Goal: Check status: Check status

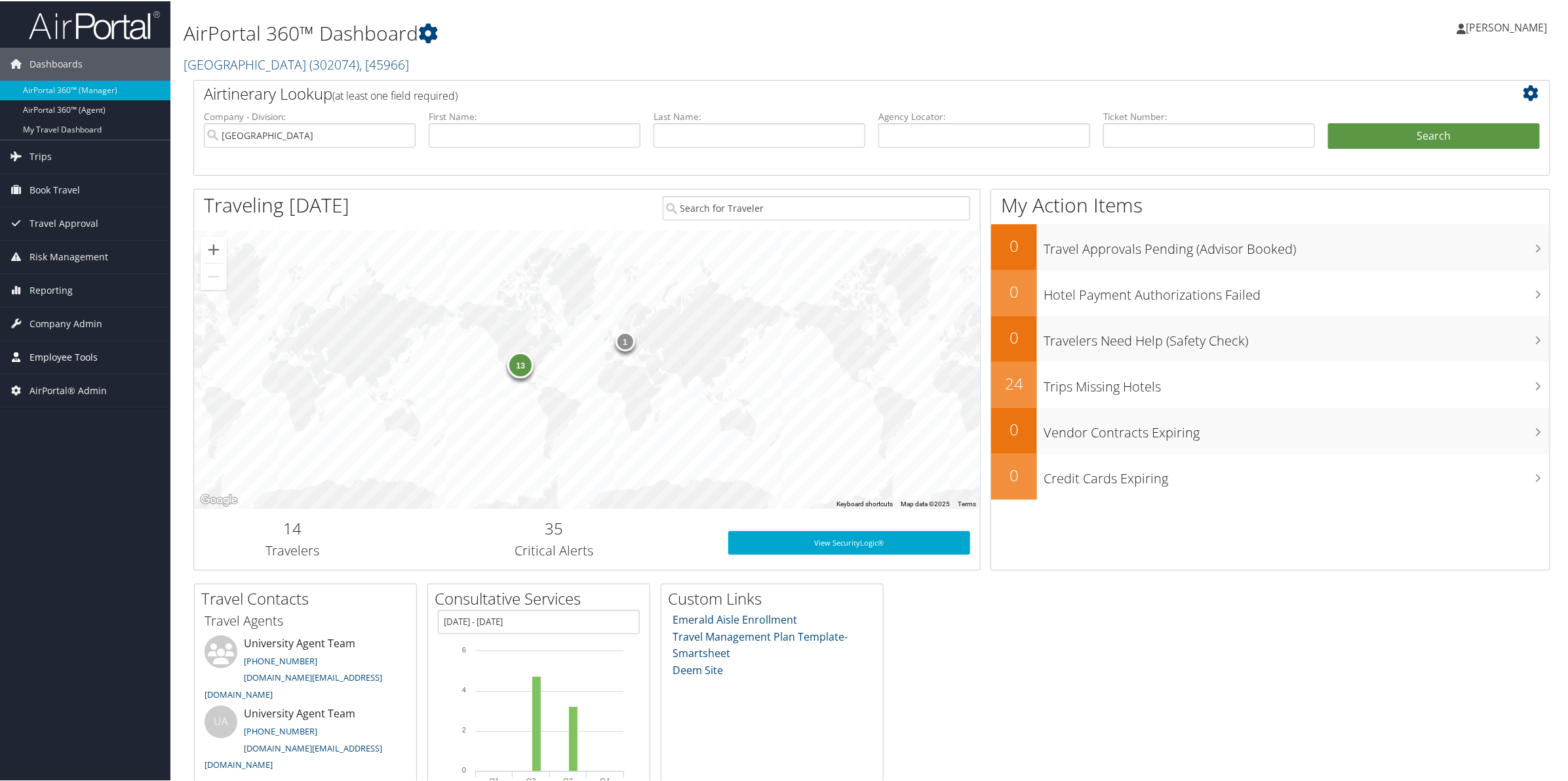
click at [63, 354] on span "Employee Tools" at bounding box center [63, 356] width 68 height 32
click at [67, 348] on span "Employee Tools" at bounding box center [63, 356] width 68 height 32
click at [76, 328] on span "Company Admin" at bounding box center [66, 322] width 73 height 32
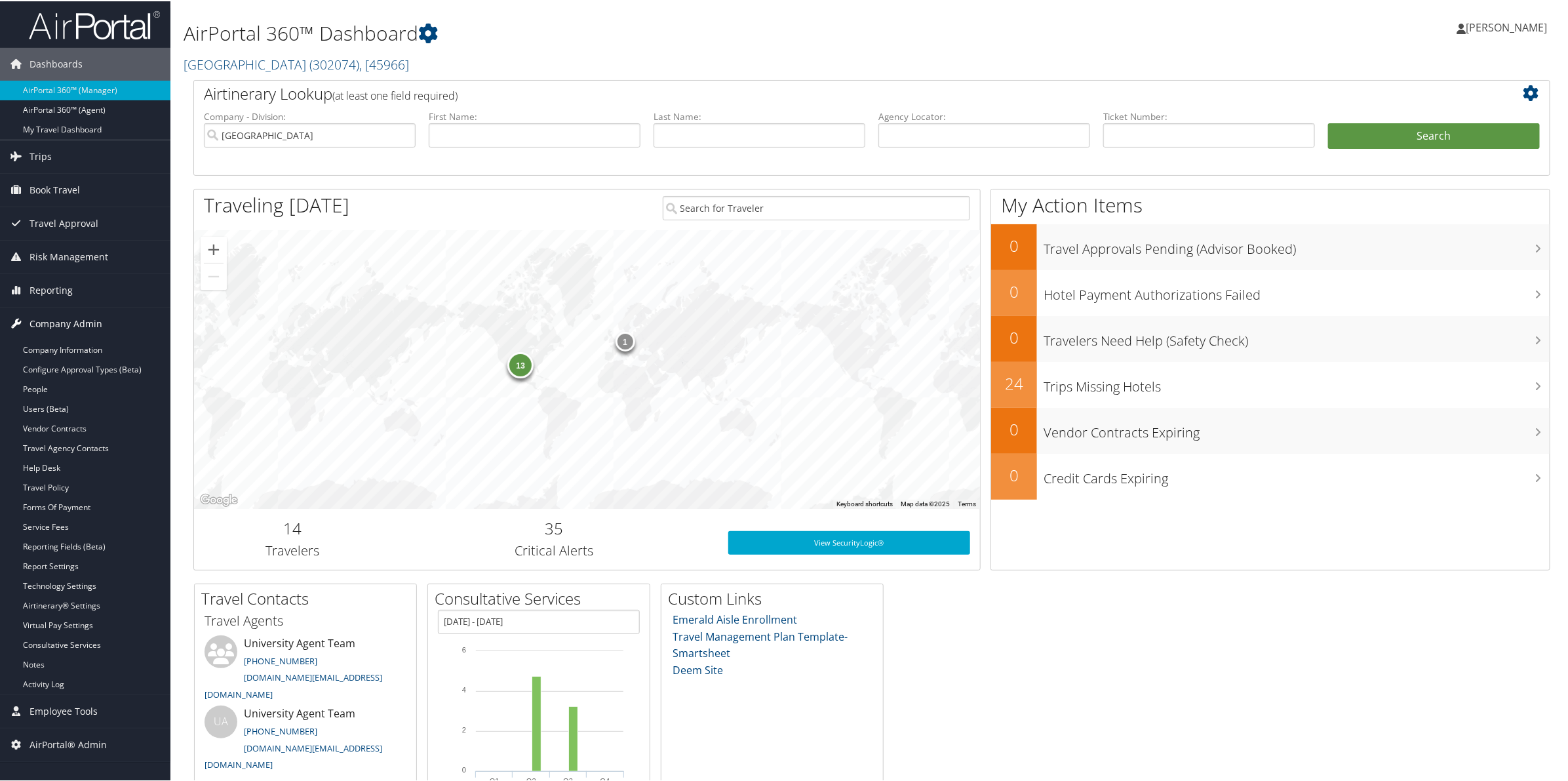
click at [76, 328] on span "Company Admin" at bounding box center [66, 322] width 73 height 32
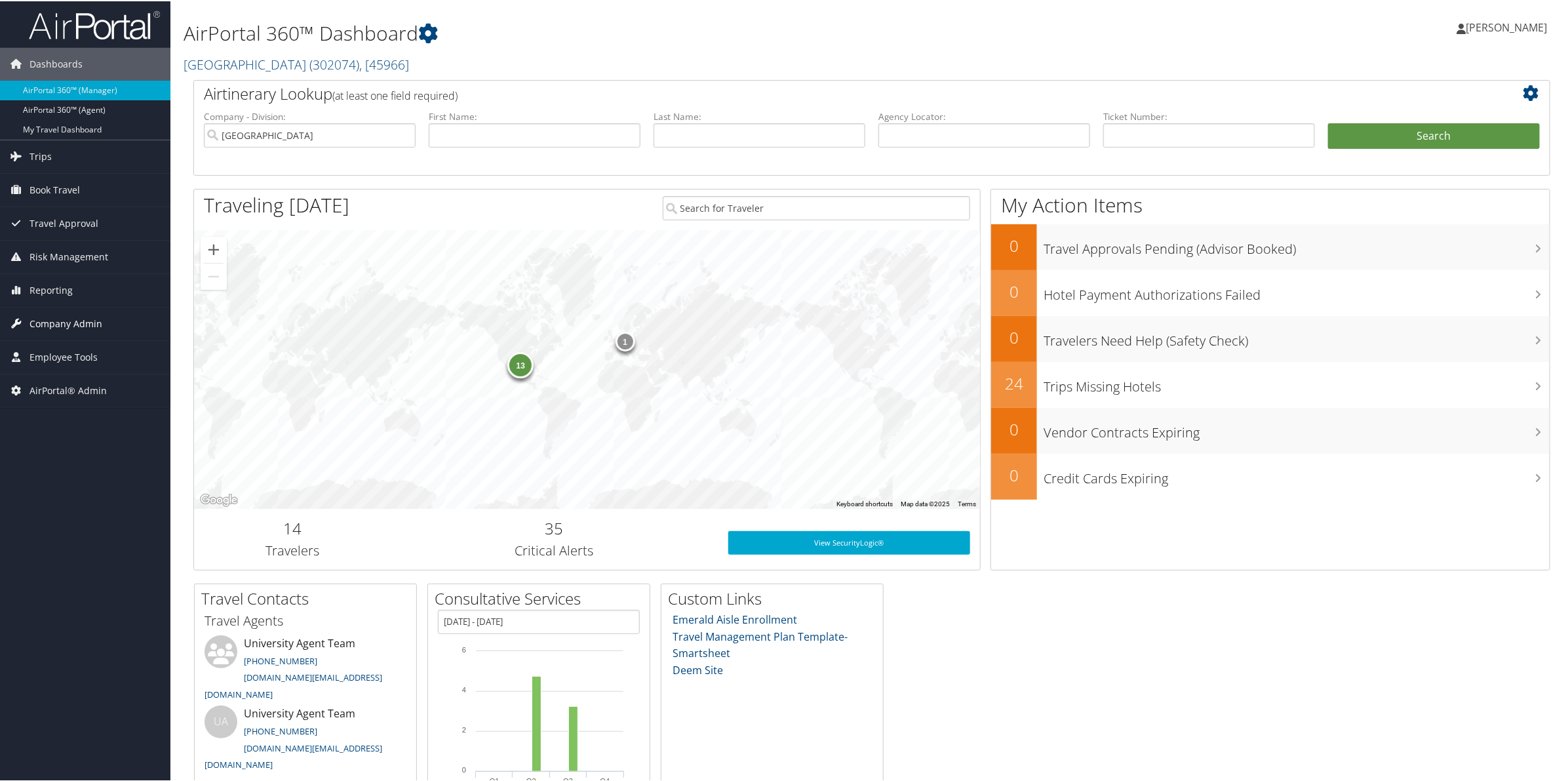
click at [76, 328] on span "Company Admin" at bounding box center [66, 322] width 73 height 32
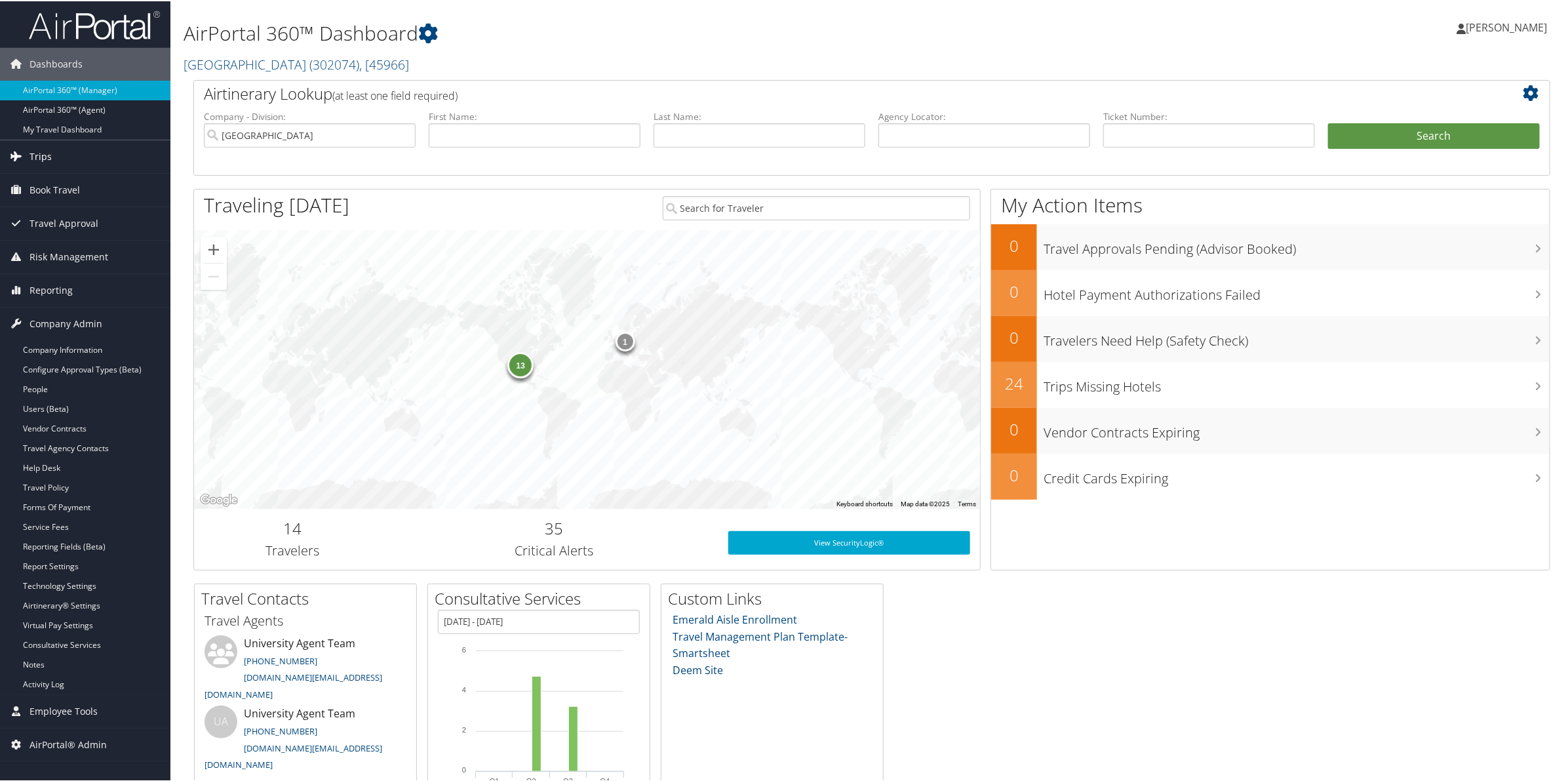
click at [46, 155] on span "Trips" at bounding box center [40, 155] width 22 height 32
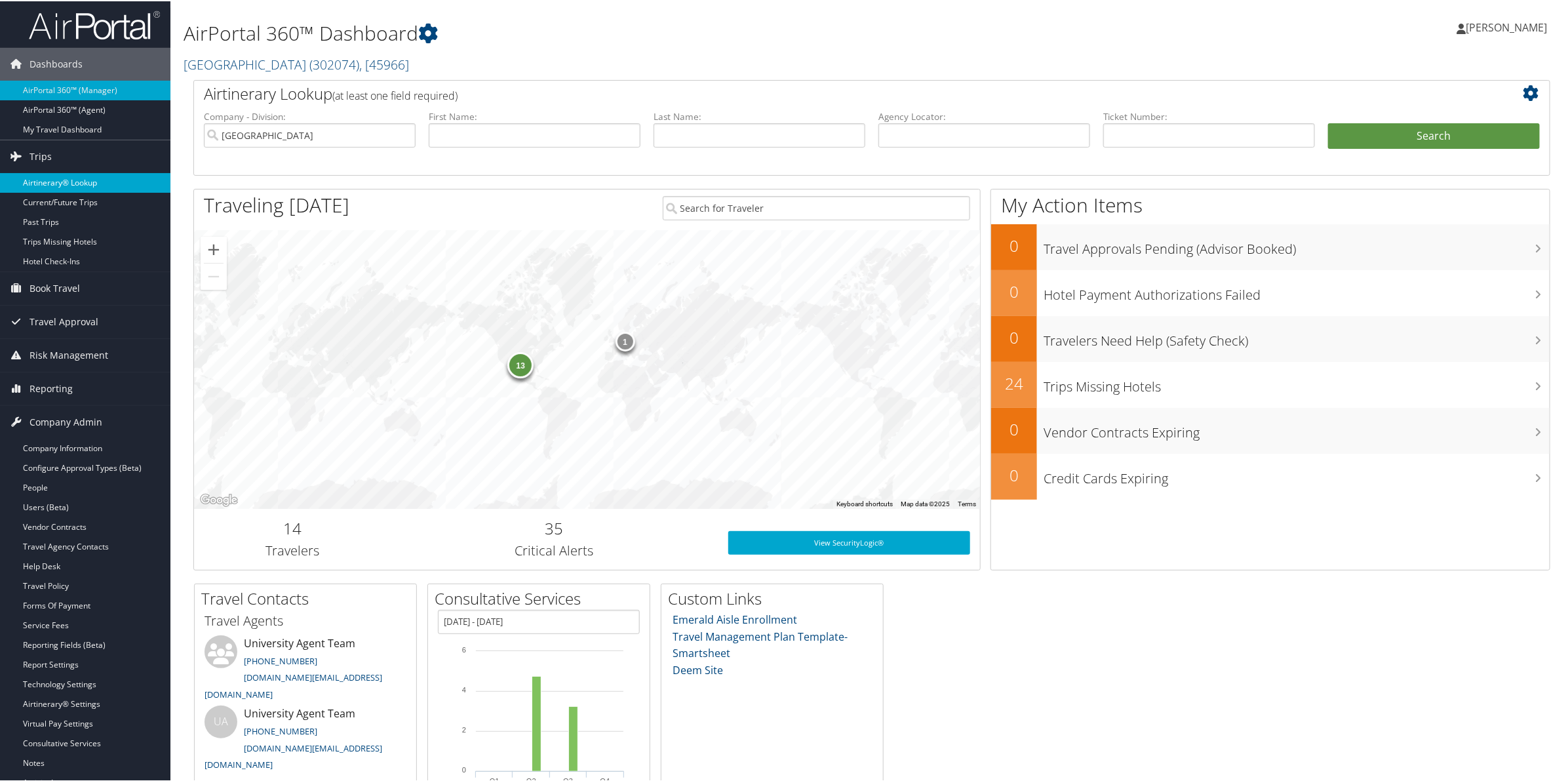
click at [66, 185] on link "Airtinerary® Lookup" at bounding box center [85, 181] width 171 height 19
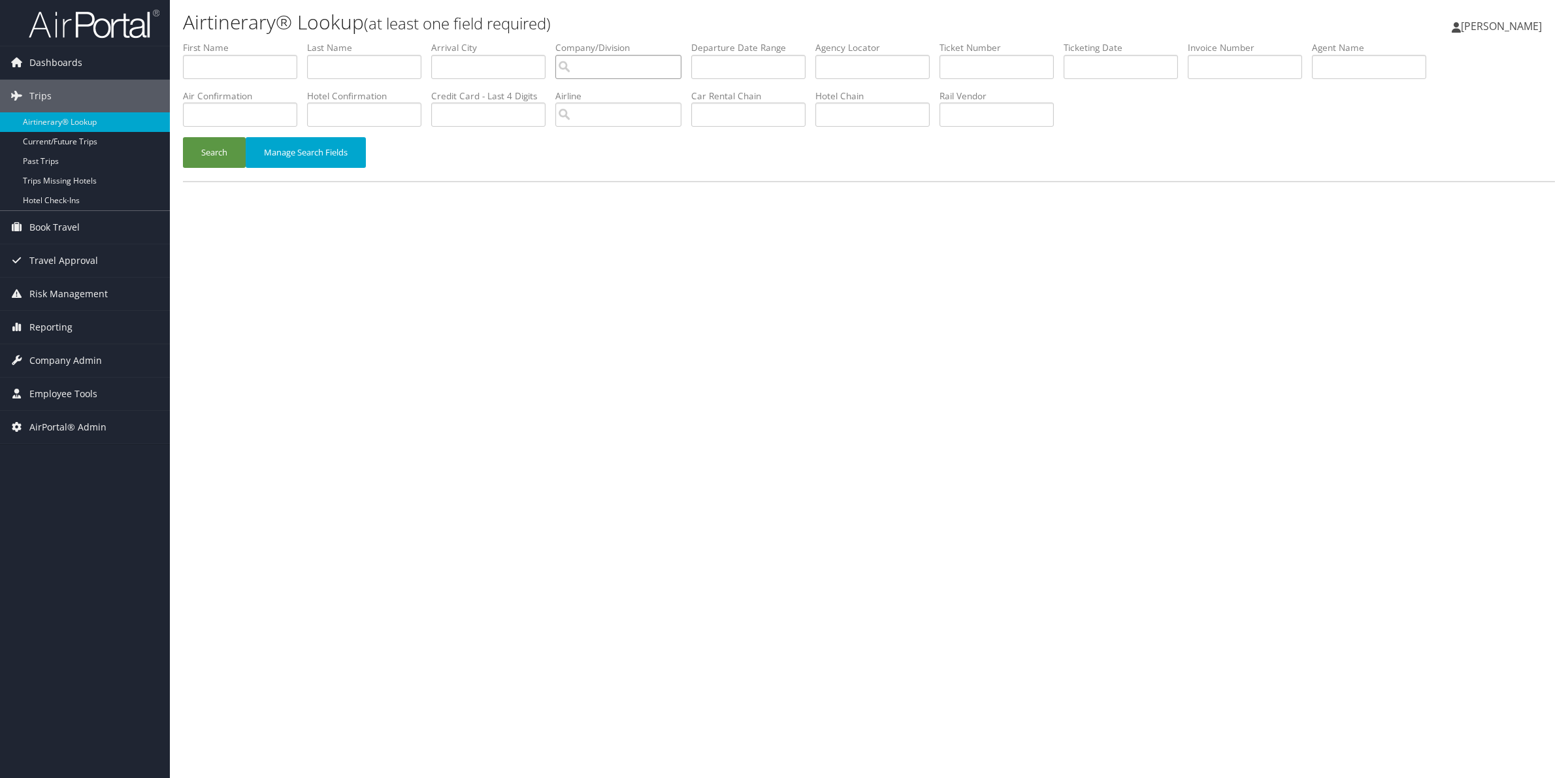
click at [645, 64] on input "search" at bounding box center [619, 66] width 126 height 24
click at [634, 85] on div "US Ski & Snowboard (USSS) (301894)" at bounding box center [672, 91] width 205 height 13
type input "US Ski & Snowboard (USSS)"
click at [1133, 75] on input "text" at bounding box center [1120, 66] width 115 height 24
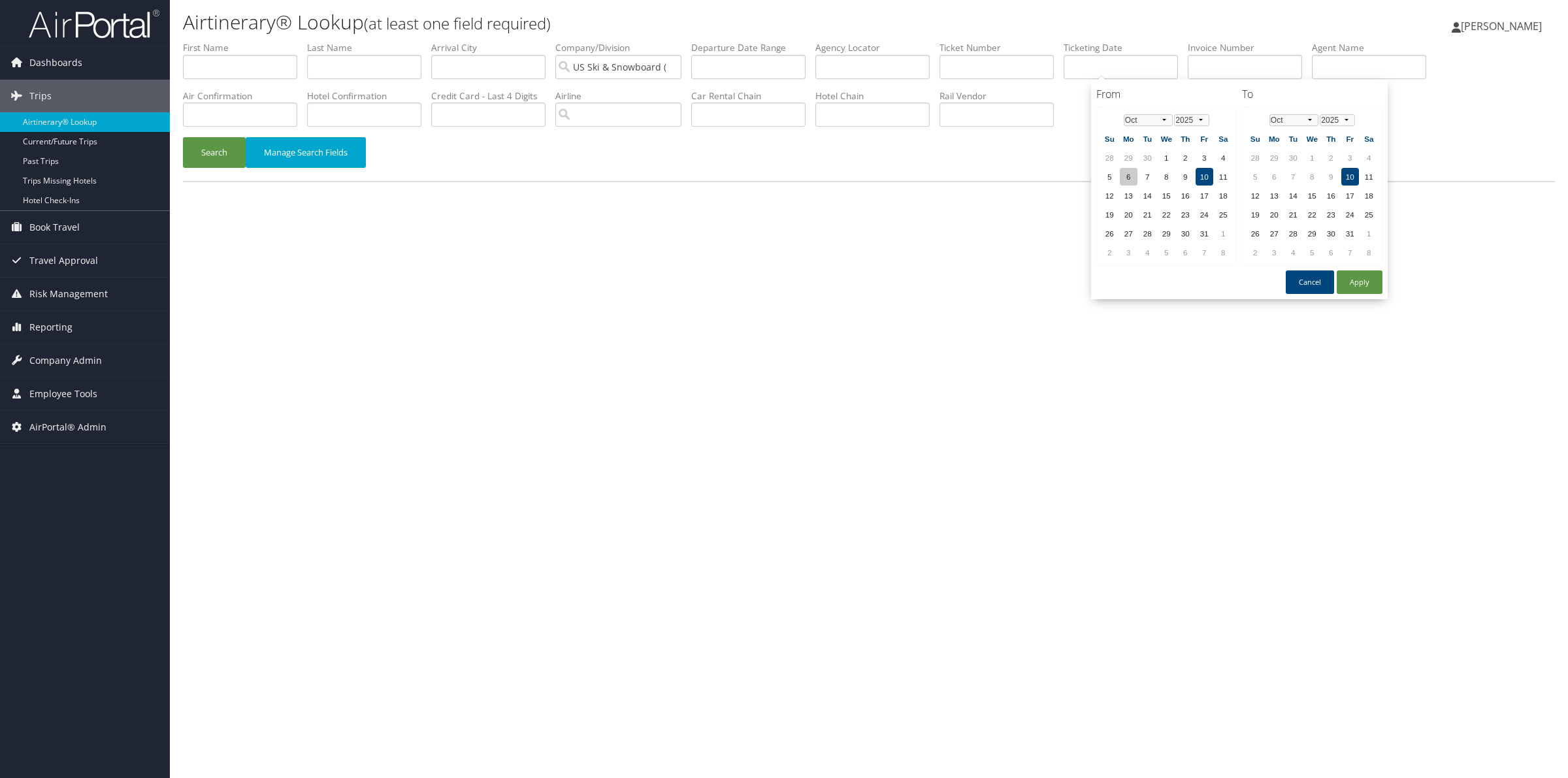
click at [1120, 175] on td "6" at bounding box center [1128, 176] width 18 height 18
click at [1353, 273] on button "Apply" at bounding box center [1359, 282] width 45 height 24
type input "[DATE] - [DATE]"
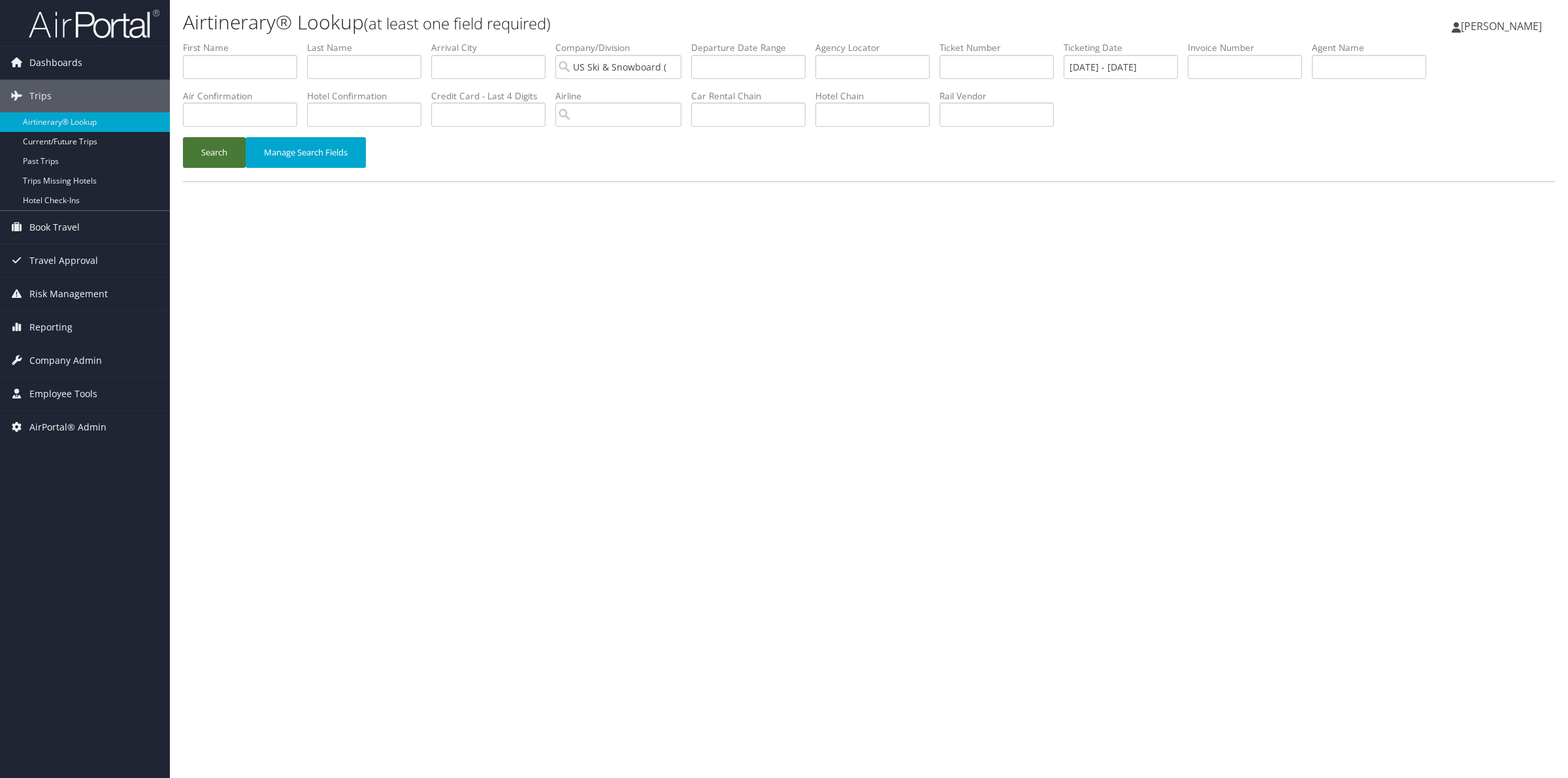
click at [234, 150] on button "Search" at bounding box center [215, 152] width 63 height 31
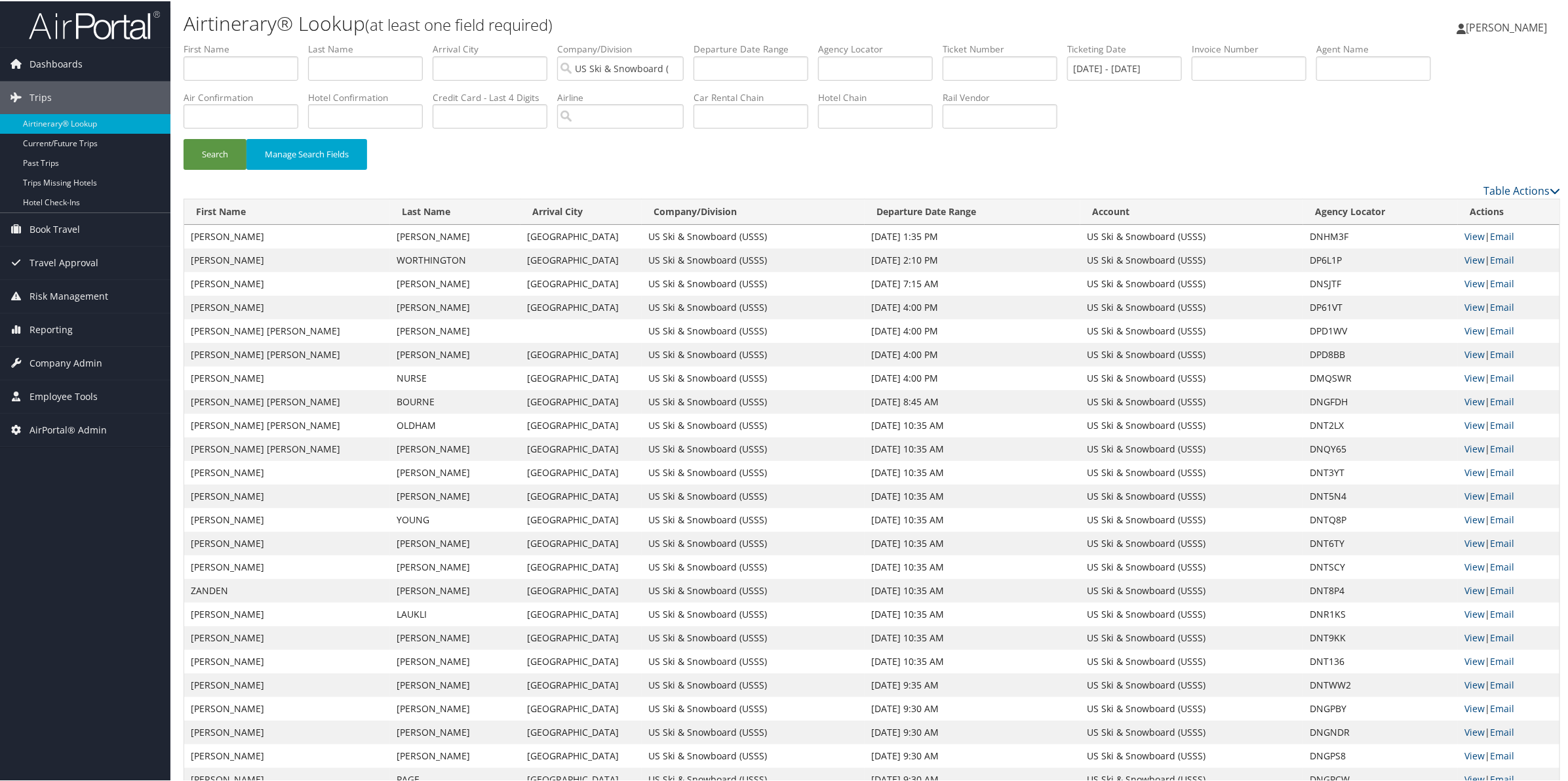
click at [1325, 256] on td "DP6L1P" at bounding box center [1380, 259] width 154 height 24
copy td "DP6L1P"
click at [1318, 254] on td "DP6L1P" at bounding box center [1380, 259] width 154 height 24
